Goal: Transaction & Acquisition: Purchase product/service

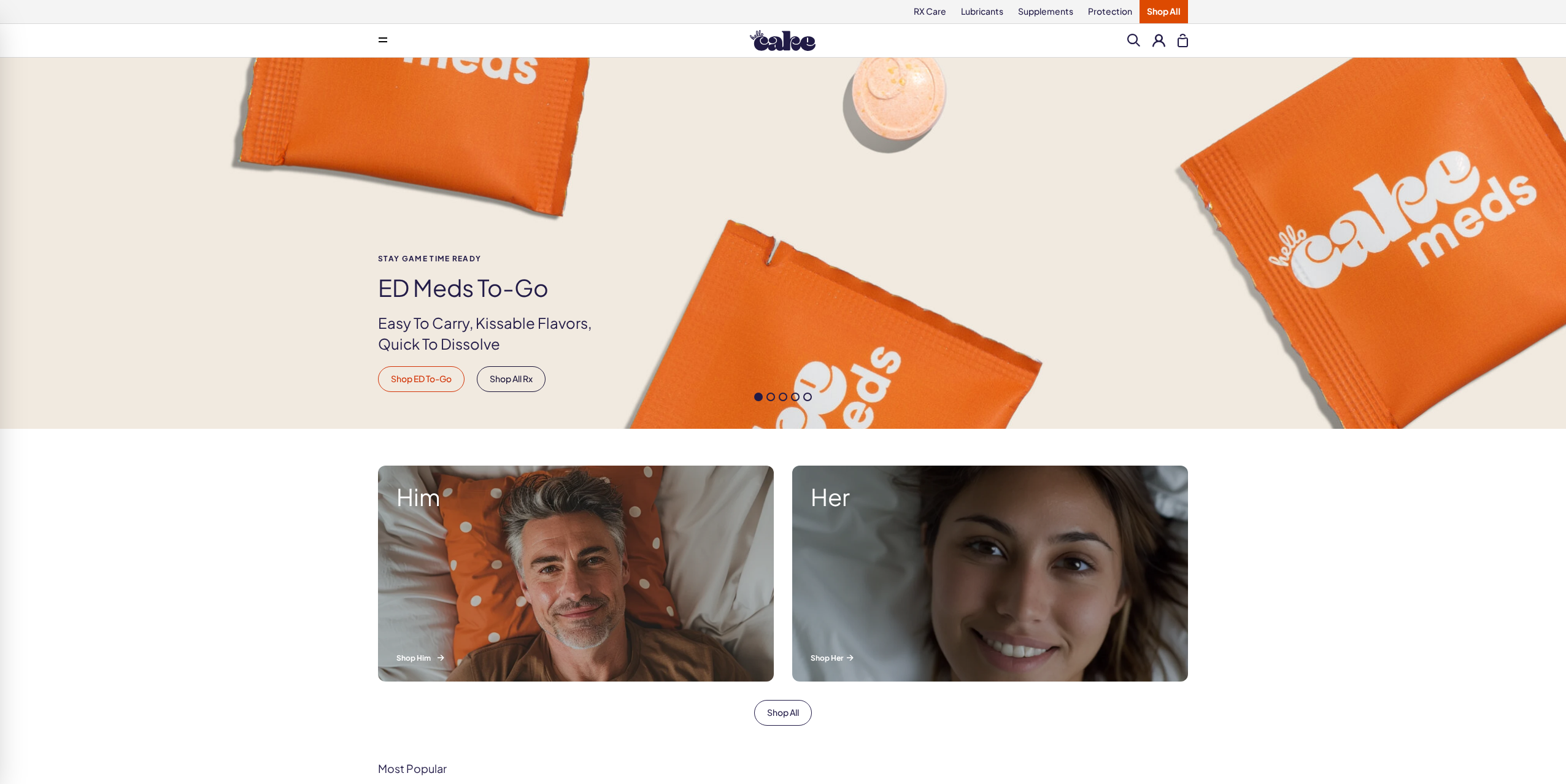
scroll to position [330, 0]
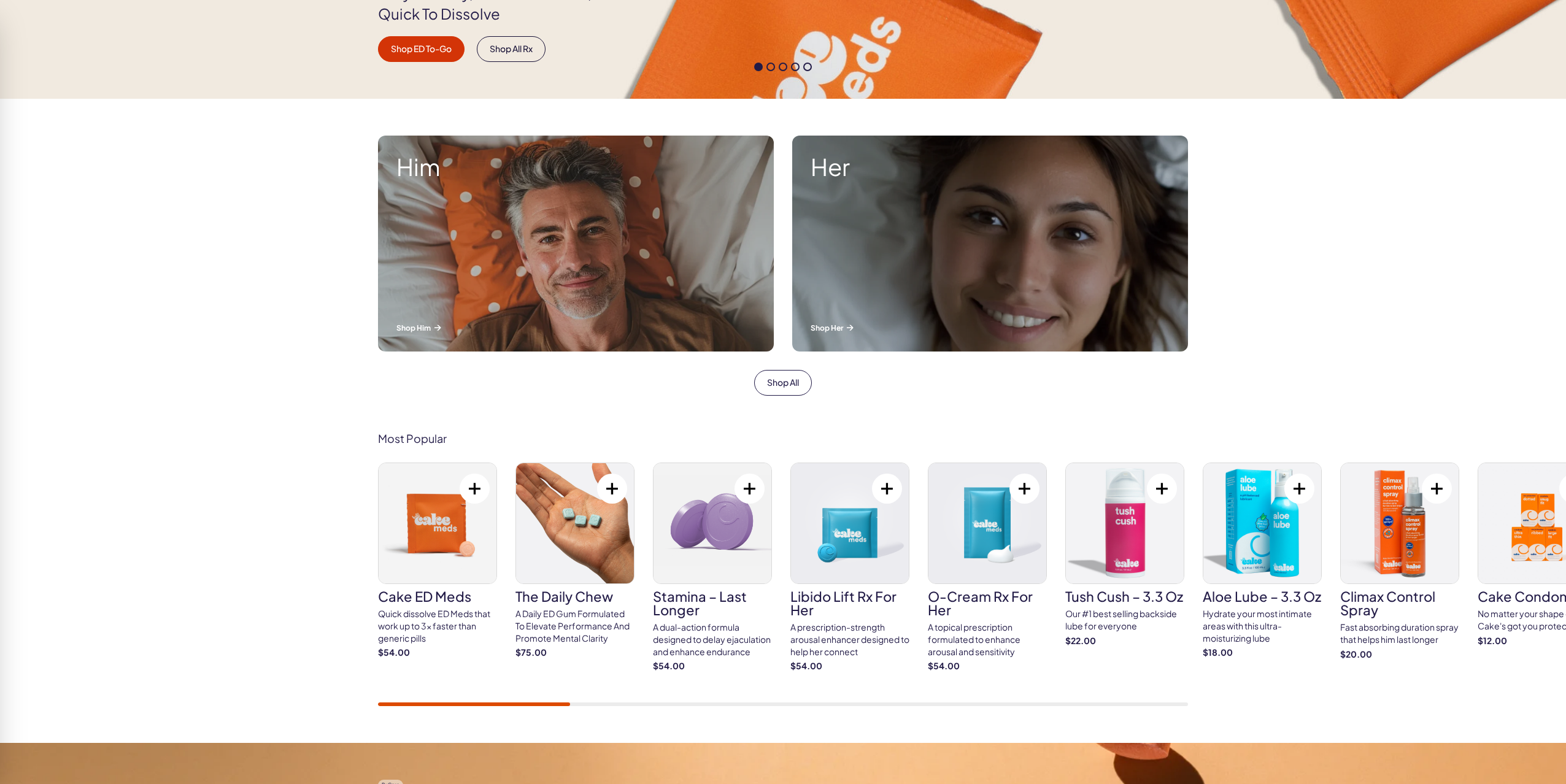
click at [429, 594] on h3 "Cake ED Meds" at bounding box center [437, 596] width 119 height 13
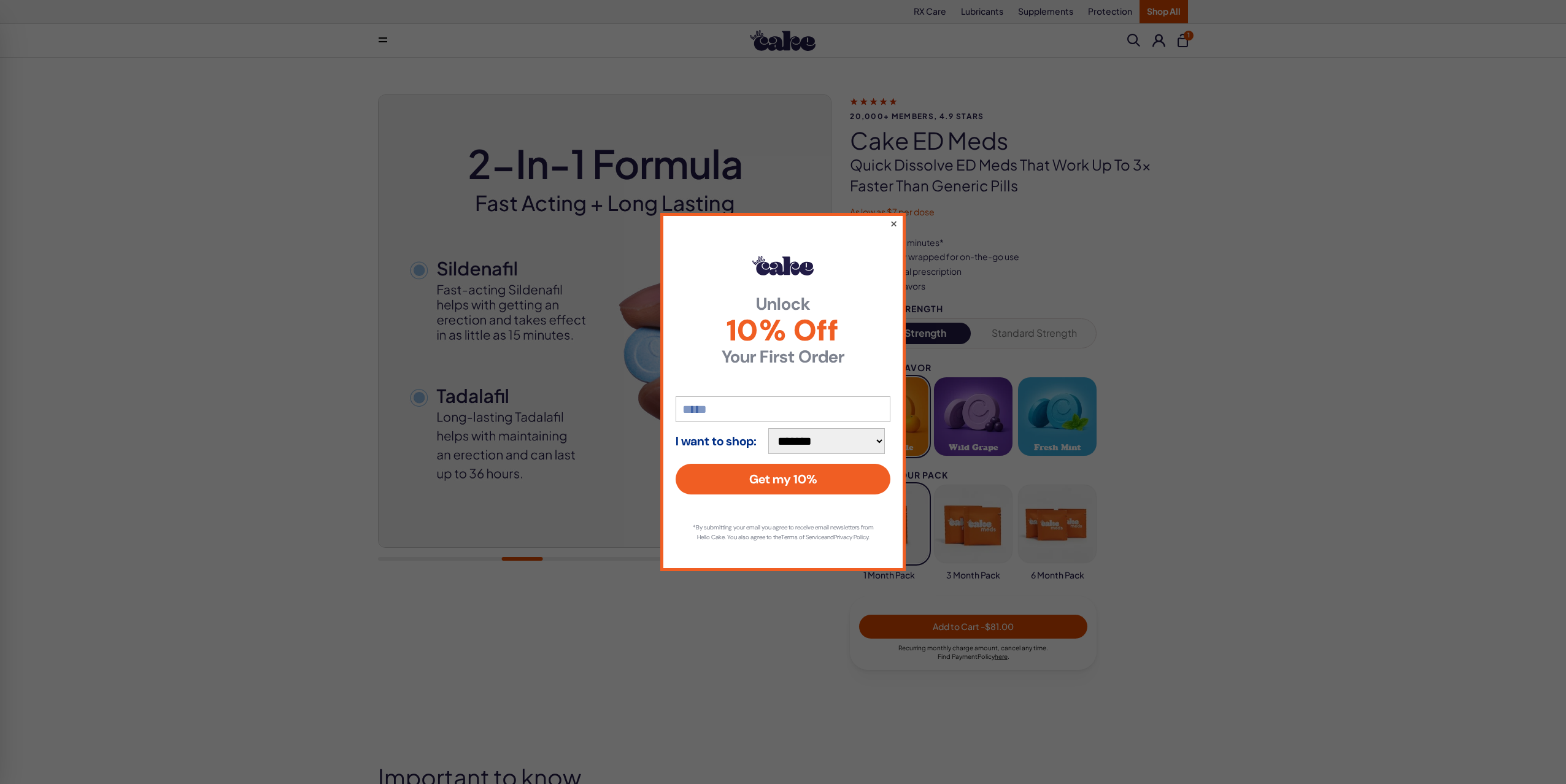
click at [894, 220] on button "×" at bounding box center [893, 224] width 8 height 15
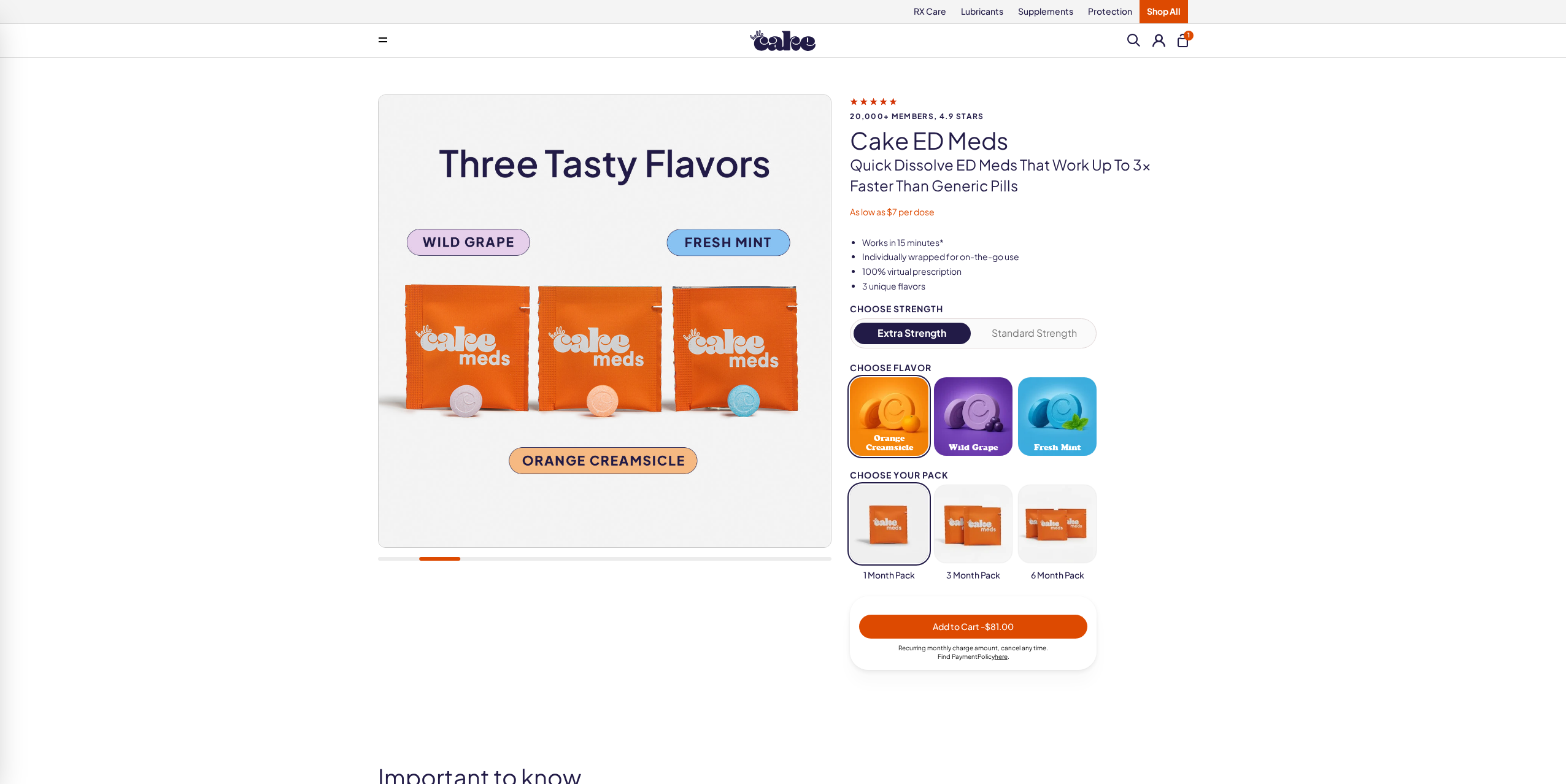
click at [801, 38] on img at bounding box center [783, 41] width 66 height 21
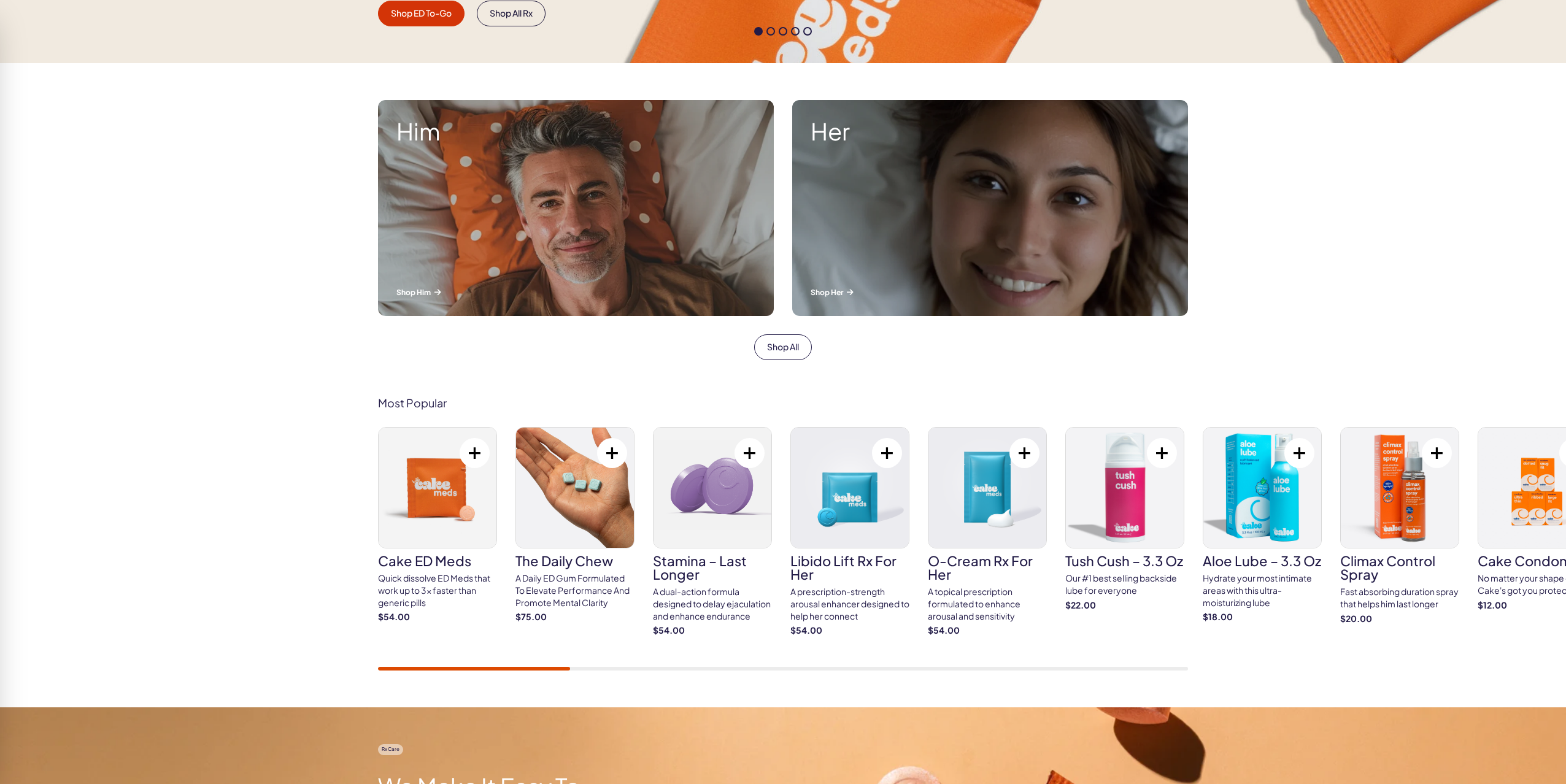
scroll to position [498, 0]
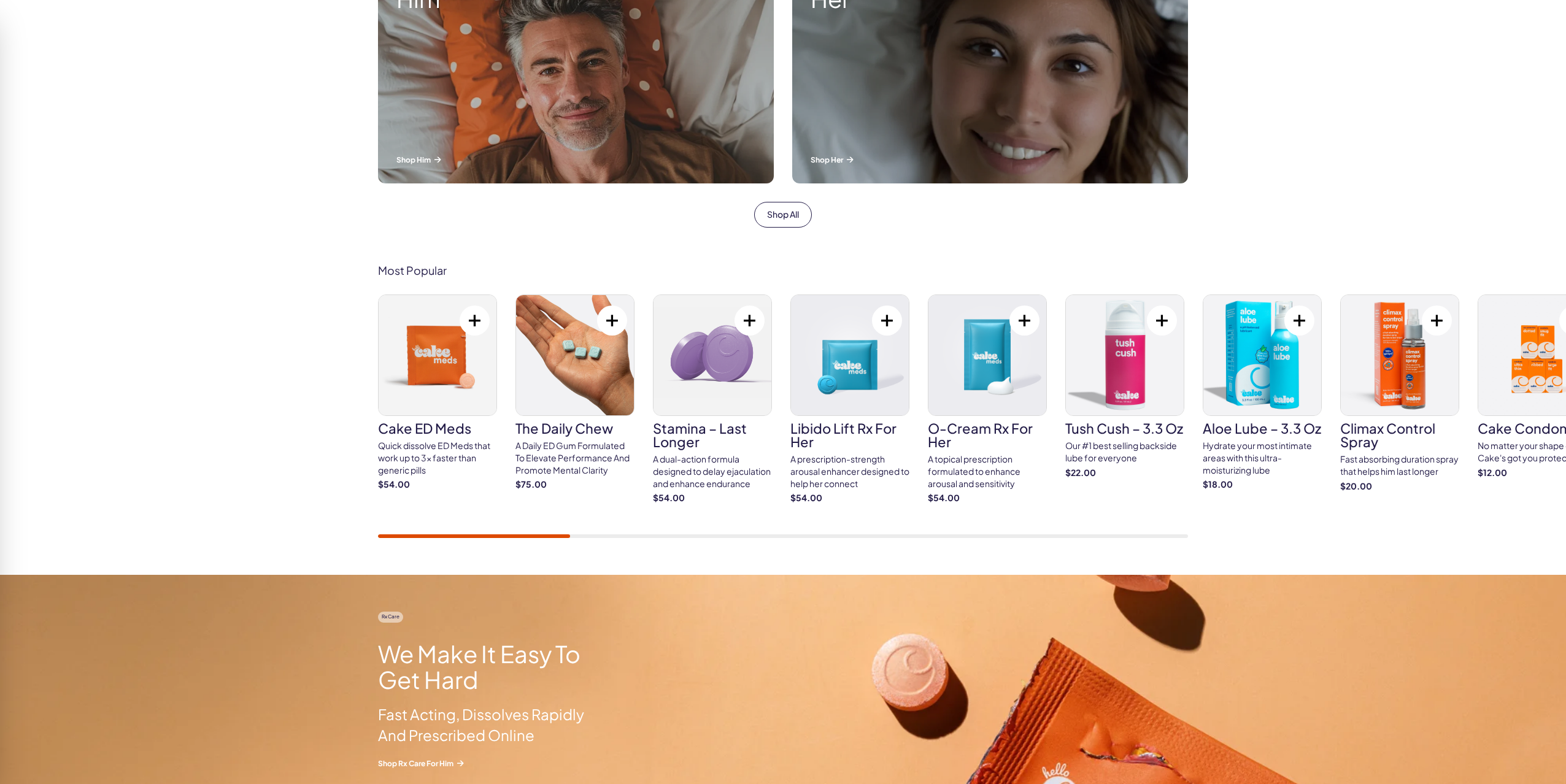
click at [438, 372] on img at bounding box center [438, 355] width 118 height 120
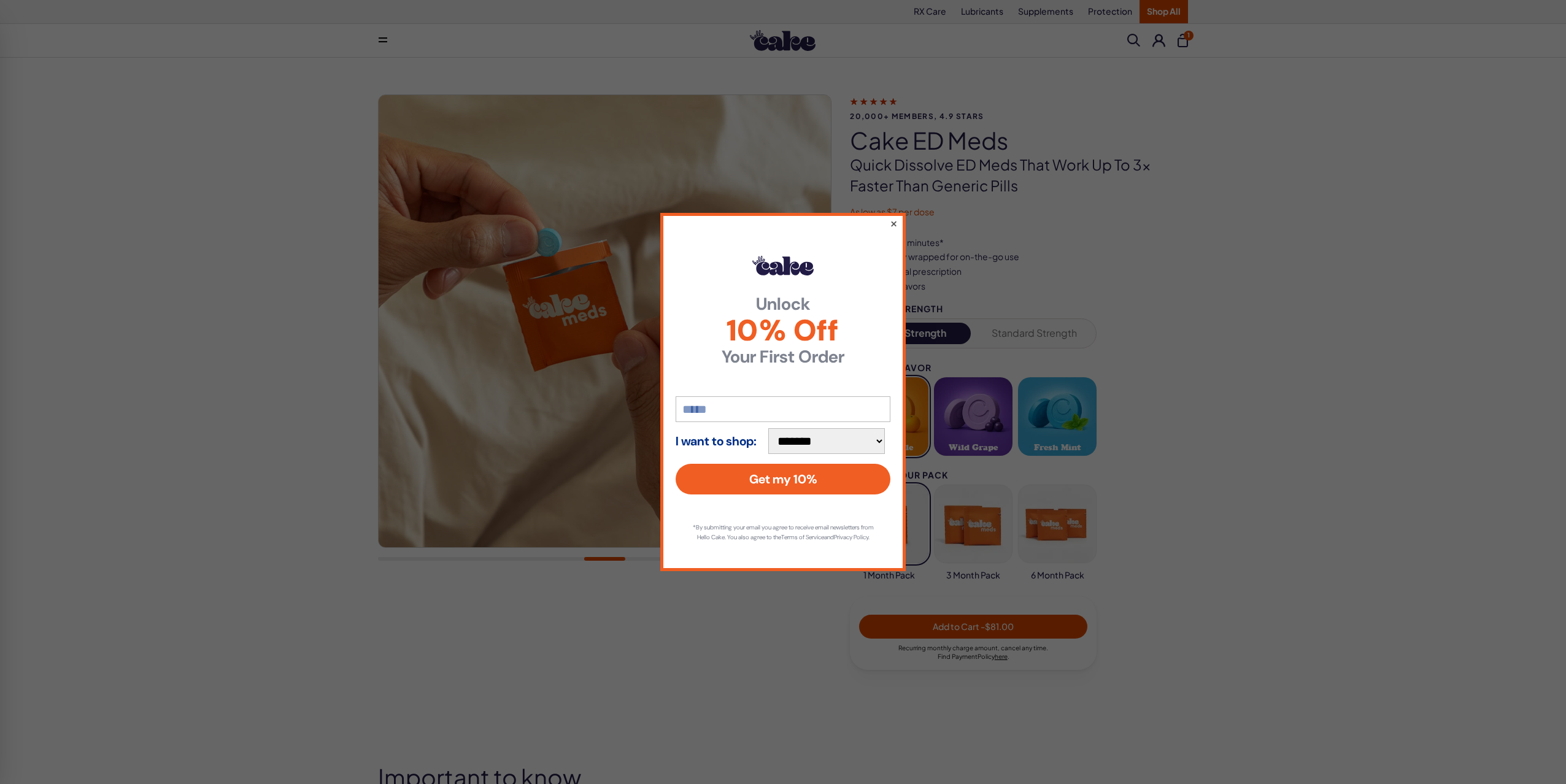
click at [891, 218] on button "×" at bounding box center [893, 224] width 8 height 15
